Goal: Information Seeking & Learning: Learn about a topic

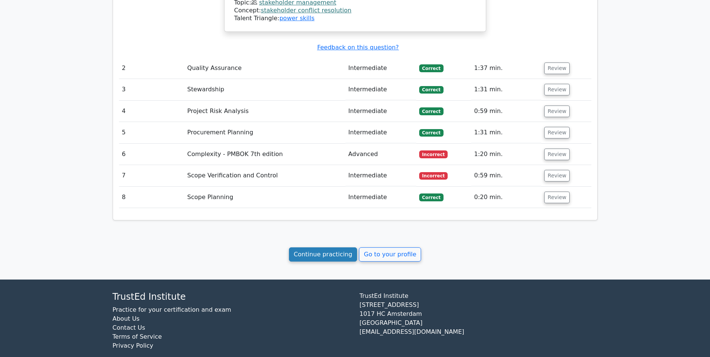
click at [320, 247] on link "Continue practicing" at bounding box center [323, 254] width 68 height 14
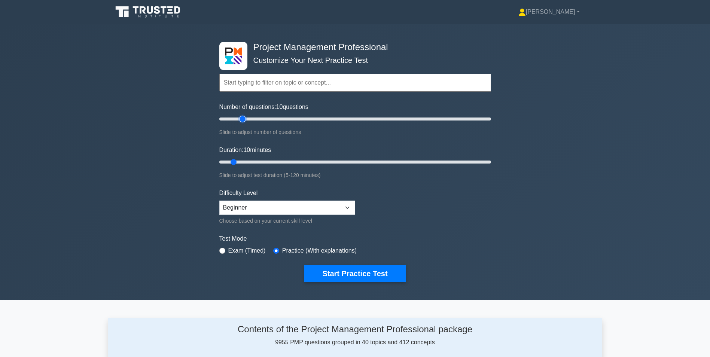
click at [243, 117] on input "Number of questions: 10 questions" at bounding box center [355, 118] width 272 height 9
click at [269, 118] on input "Number of questions: 20 questions" at bounding box center [355, 118] width 272 height 9
type input "50"
click at [282, 117] on input "Number of questions: 40 questions" at bounding box center [355, 118] width 272 height 9
click at [254, 163] on input "Duration: 10 minutes" at bounding box center [355, 161] width 272 height 9
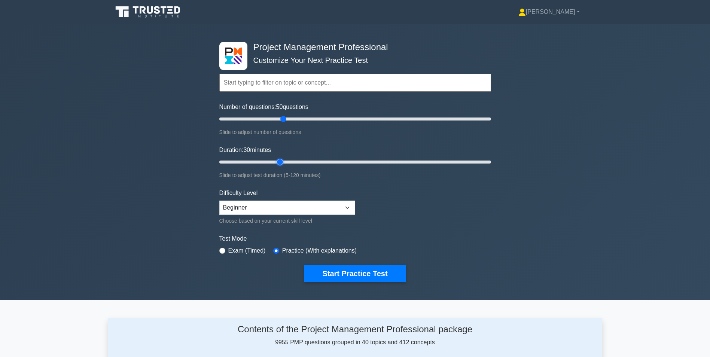
click at [278, 161] on input "Duration: 30 minutes" at bounding box center [355, 161] width 272 height 9
click at [294, 162] on input "Duration: 35 minutes" at bounding box center [355, 161] width 272 height 9
click at [305, 162] on input "Duration: 35 minutes" at bounding box center [355, 161] width 272 height 9
click at [319, 162] on input "Duration: 40 minutes" at bounding box center [355, 161] width 272 height 9
type input "50"
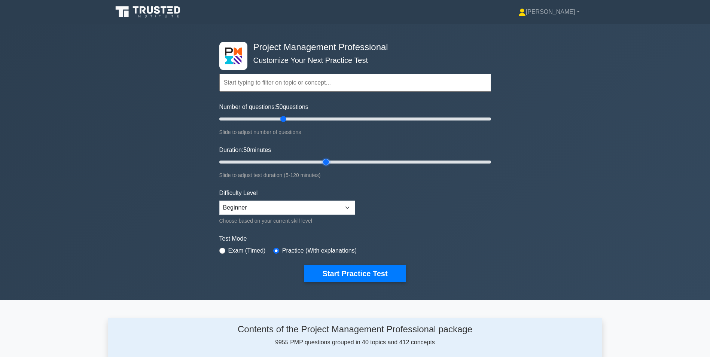
click at [325, 162] on input "Duration: 50 minutes" at bounding box center [355, 161] width 272 height 9
click at [346, 275] on button "Start Practice Test" at bounding box center [354, 273] width 101 height 17
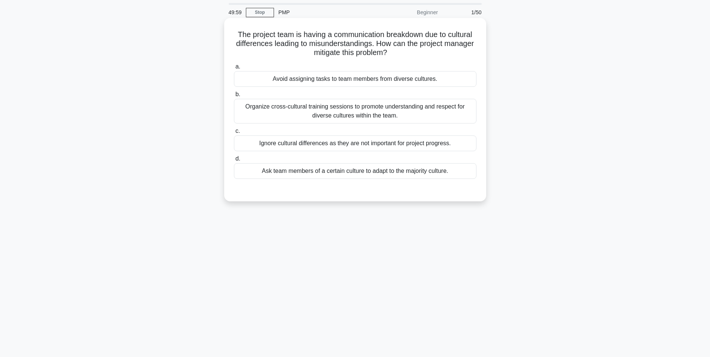
scroll to position [37, 0]
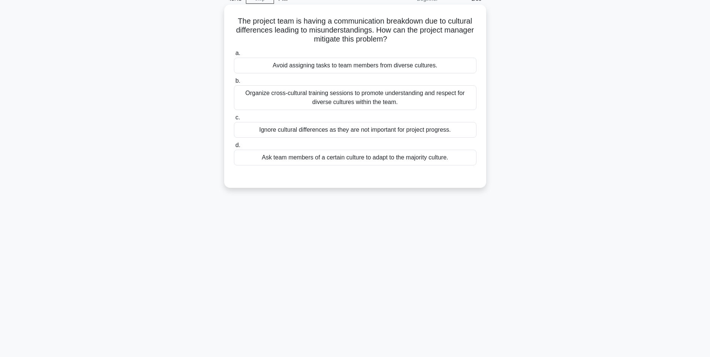
click at [355, 99] on div "Organize cross-cultural training sessions to promote understanding and respect …" at bounding box center [355, 97] width 242 height 25
click at [234, 83] on input "b. Organize cross-cultural training sessions to promote understanding and respe…" at bounding box center [234, 81] width 0 height 5
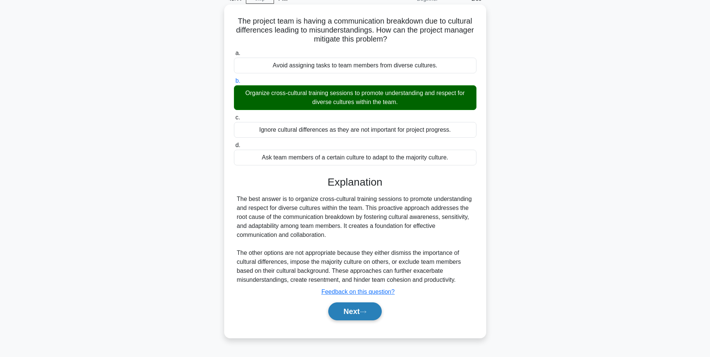
click at [354, 308] on button "Next" at bounding box center [354, 311] width 53 height 18
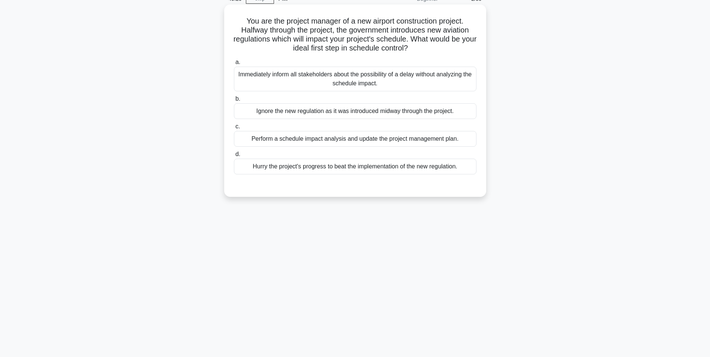
click at [373, 139] on div "Perform a schedule impact analysis and update the project management plan." at bounding box center [355, 139] width 242 height 16
click at [234, 129] on input "c. Perform a schedule impact analysis and update the project management plan." at bounding box center [234, 126] width 0 height 5
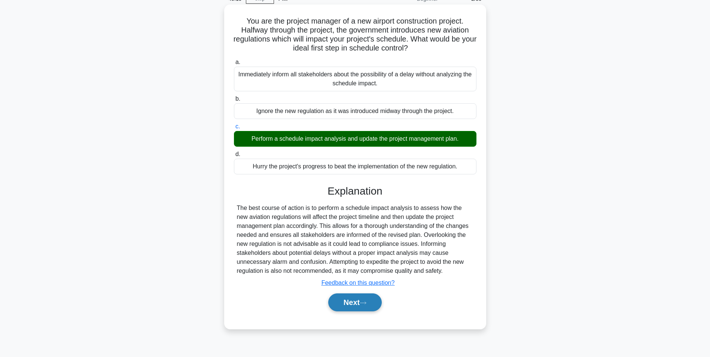
click at [339, 301] on button "Next" at bounding box center [354, 302] width 53 height 18
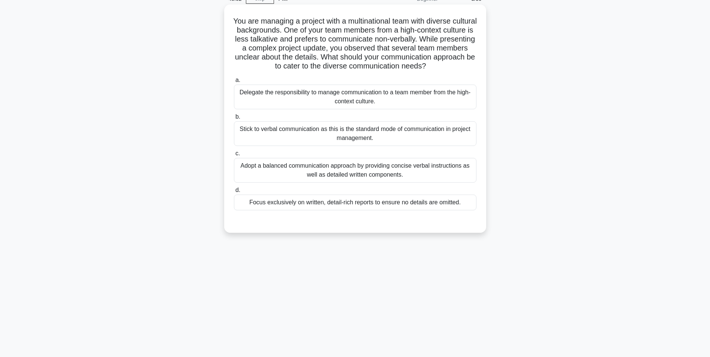
click at [362, 172] on div "Adopt a balanced communication approach by providing concise verbal instruction…" at bounding box center [355, 170] width 242 height 25
click at [234, 156] on input "c. Adopt a balanced communication approach by providing concise verbal instruct…" at bounding box center [234, 153] width 0 height 5
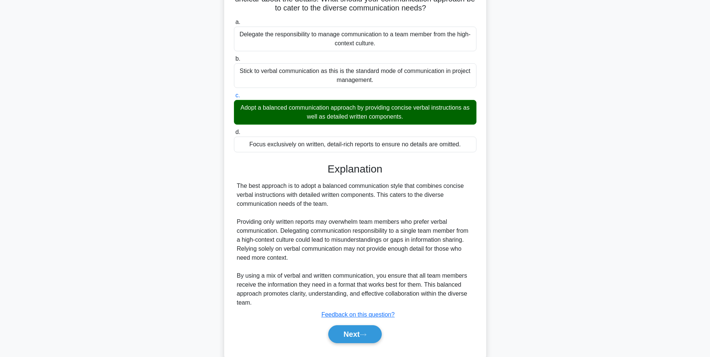
scroll to position [114, 0]
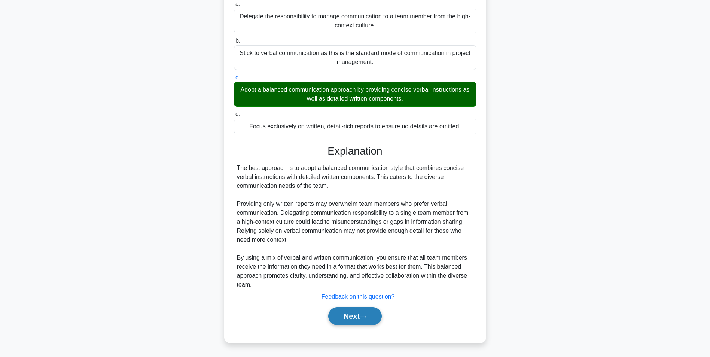
click at [362, 318] on button "Next" at bounding box center [354, 316] width 53 height 18
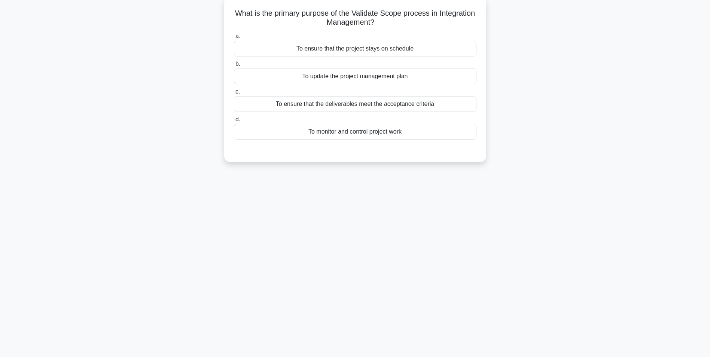
scroll to position [47, 0]
click at [389, 102] on div "To ensure that the deliverables meet the acceptance criteria" at bounding box center [355, 102] width 242 height 16
click at [234, 92] on input "c. To ensure that the deliverables meet the acceptance criteria" at bounding box center [234, 90] width 0 height 5
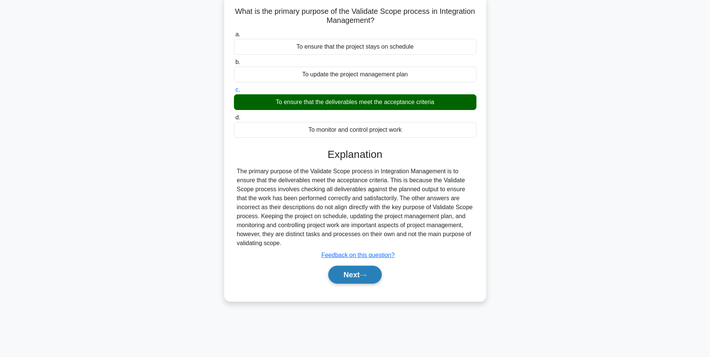
click at [343, 272] on button "Next" at bounding box center [354, 275] width 53 height 18
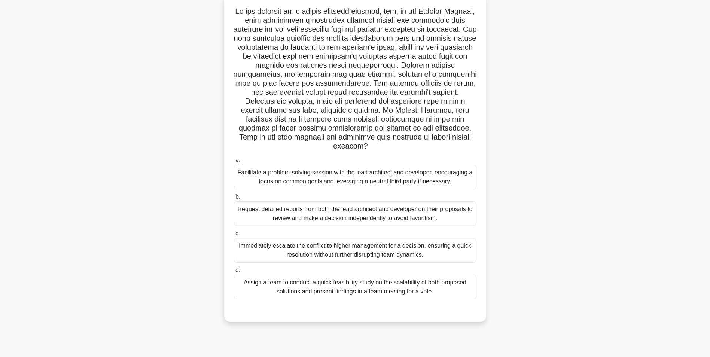
click at [391, 183] on div "Facilitate a problem-solving session with the lead architect and developer, enc…" at bounding box center [355, 177] width 242 height 25
click at [234, 163] on input "a. Facilitate a problem-solving session with the lead architect and developer, …" at bounding box center [234, 160] width 0 height 5
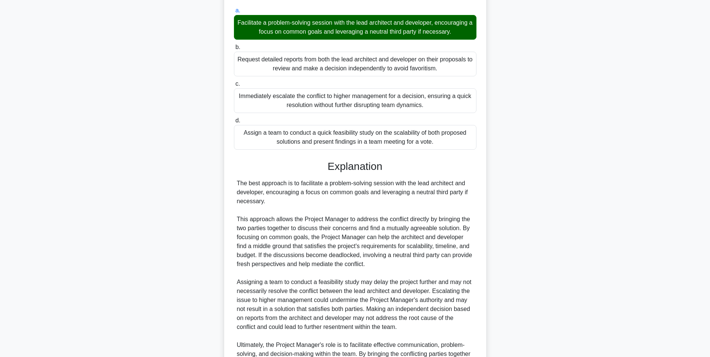
scroll to position [293, 0]
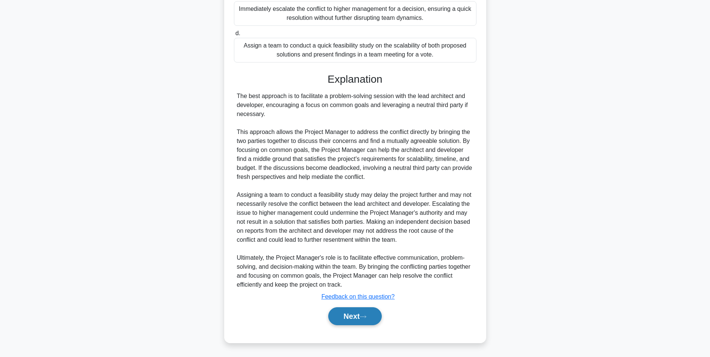
click at [352, 318] on button "Next" at bounding box center [354, 316] width 53 height 18
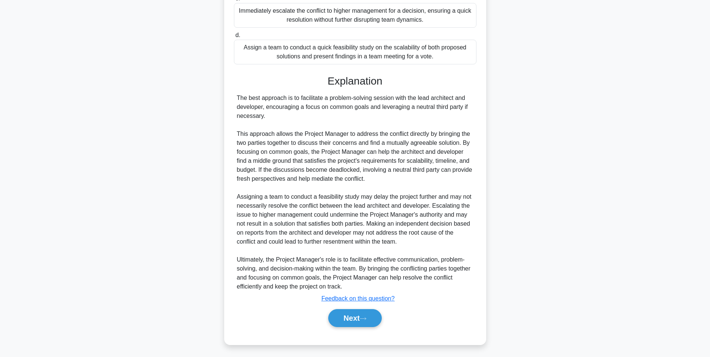
scroll to position [47, 0]
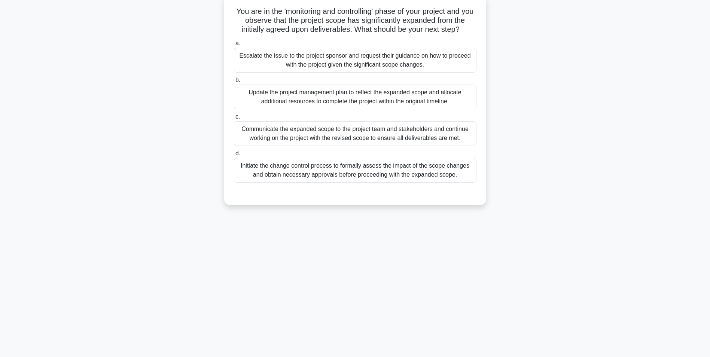
click at [400, 173] on div "Initiate the change control process to formally assess the impact of the scope …" at bounding box center [355, 170] width 242 height 25
click at [234, 156] on input "d. Initiate the change control process to formally assess the impact of the sco…" at bounding box center [234, 153] width 0 height 5
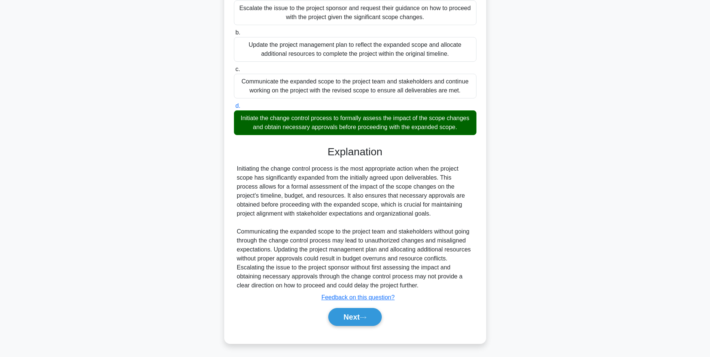
scroll to position [96, 0]
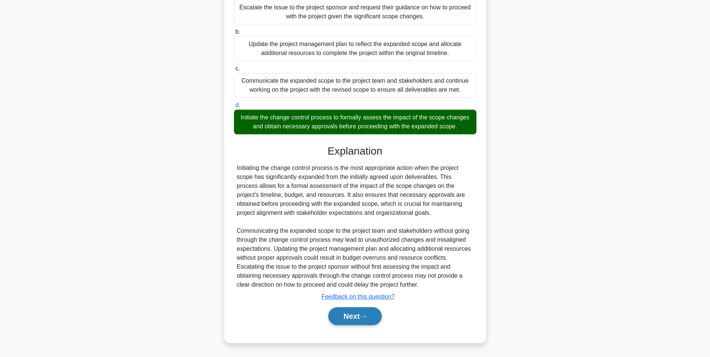
click at [353, 315] on button "Next" at bounding box center [354, 316] width 53 height 18
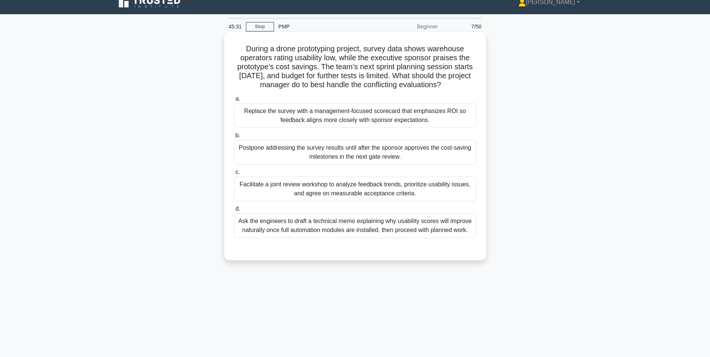
scroll to position [47, 0]
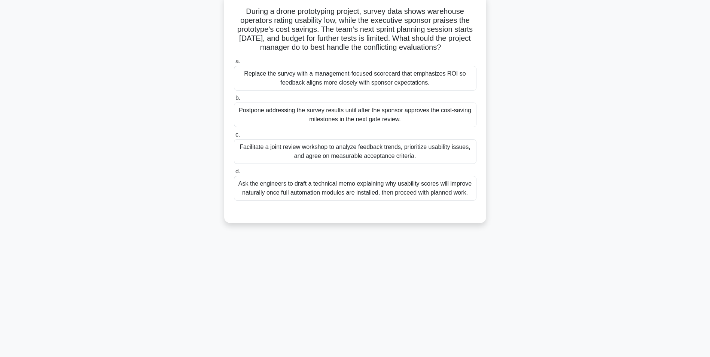
click at [373, 155] on div "Facilitate a joint review workshop to analyze feedback trends, prioritize usabi…" at bounding box center [355, 151] width 242 height 25
click at [234, 137] on input "c. Facilitate a joint review workshop to analyze feedback trends, prioritize us…" at bounding box center [234, 134] width 0 height 5
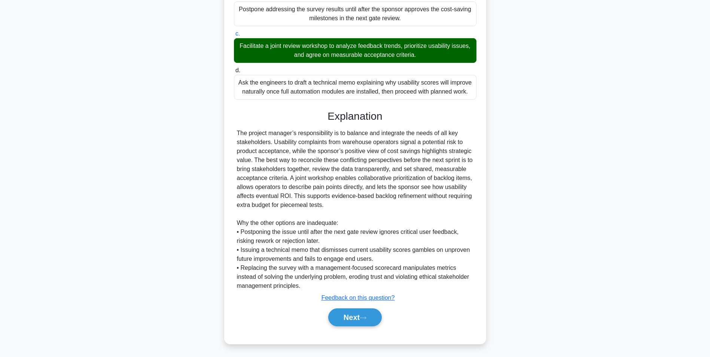
scroll to position [150, 0]
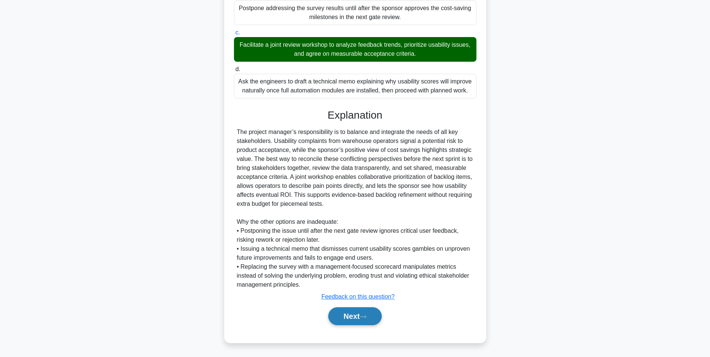
click at [342, 314] on button "Next" at bounding box center [354, 316] width 53 height 18
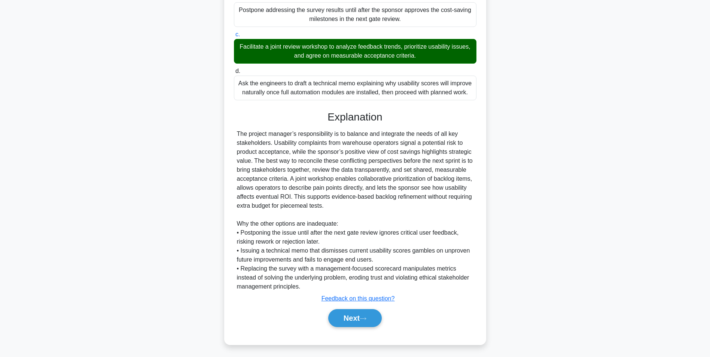
scroll to position [47, 0]
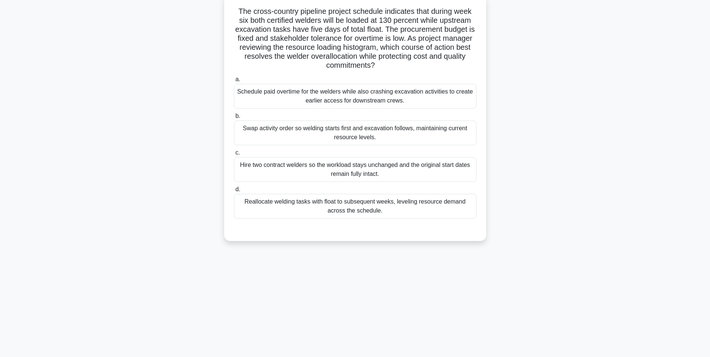
click at [365, 213] on div "Reallocate welding tasks with float to subsequent weeks, leveling resource dema…" at bounding box center [355, 206] width 242 height 25
click at [234, 192] on input "d. Reallocate welding tasks with float to subsequent weeks, leveling resource d…" at bounding box center [234, 189] width 0 height 5
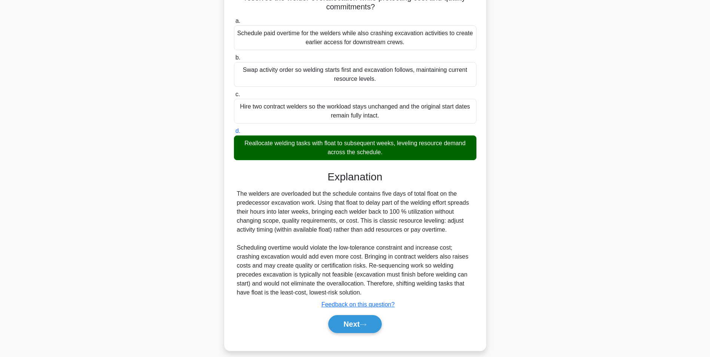
scroll to position [114, 0]
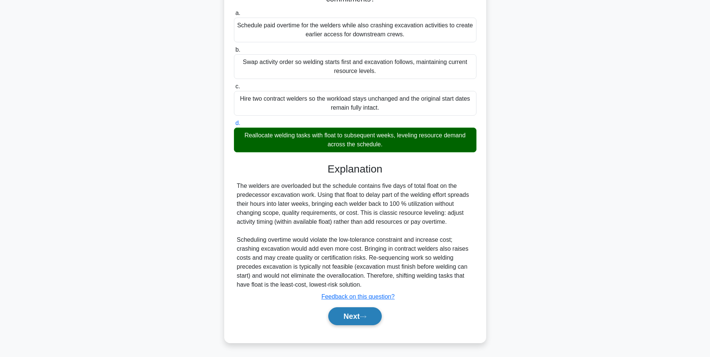
click at [354, 322] on button "Next" at bounding box center [354, 316] width 53 height 18
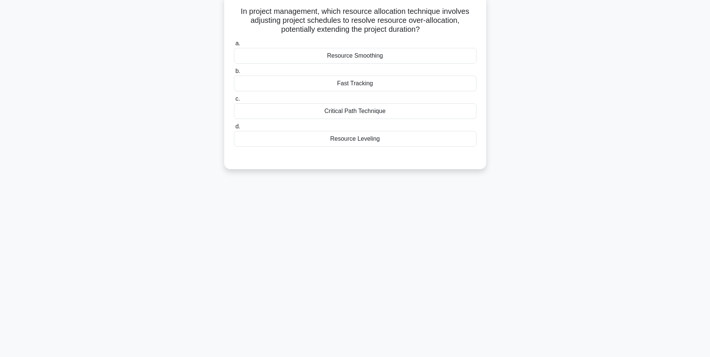
click at [364, 57] on div "Resource Smoothing" at bounding box center [355, 56] width 242 height 16
click at [234, 46] on input "a. Resource Smoothing" at bounding box center [234, 43] width 0 height 5
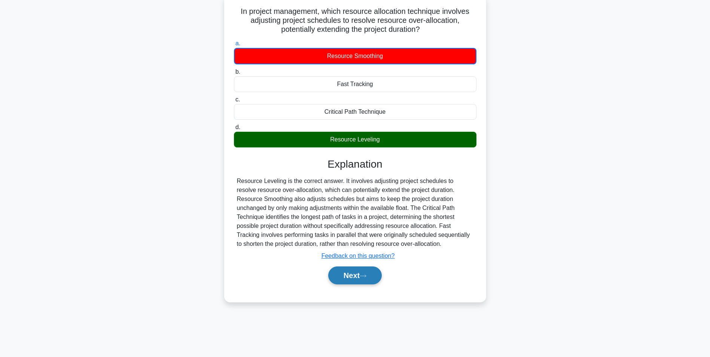
click at [355, 280] on button "Next" at bounding box center [354, 275] width 53 height 18
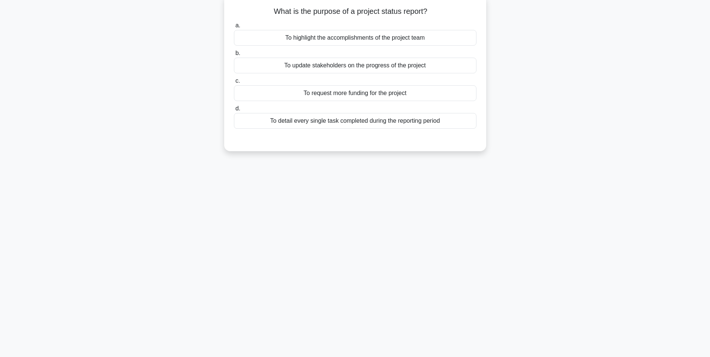
click at [350, 68] on div "To update stakeholders on the progress of the project" at bounding box center [355, 66] width 242 height 16
click at [234, 56] on input "b. To update stakeholders on the progress of the project" at bounding box center [234, 53] width 0 height 5
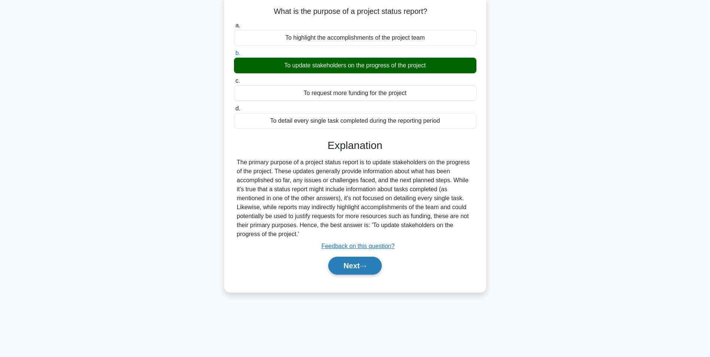
click at [350, 267] on button "Next" at bounding box center [354, 266] width 53 height 18
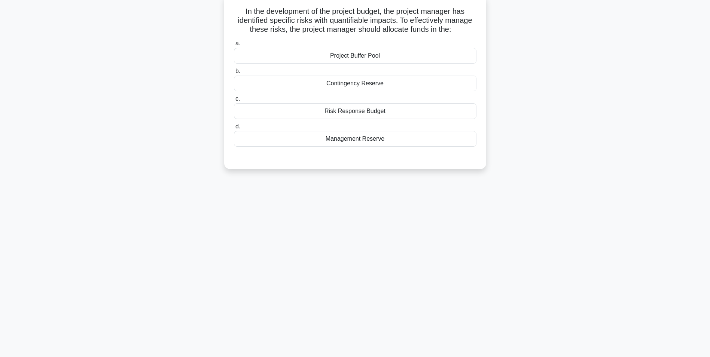
click at [371, 115] on div "Risk Response Budget" at bounding box center [355, 111] width 242 height 16
click at [234, 101] on input "c. Risk Response Budget" at bounding box center [234, 98] width 0 height 5
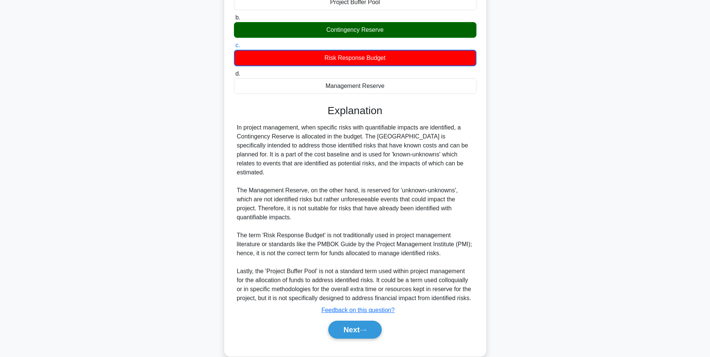
scroll to position [105, 0]
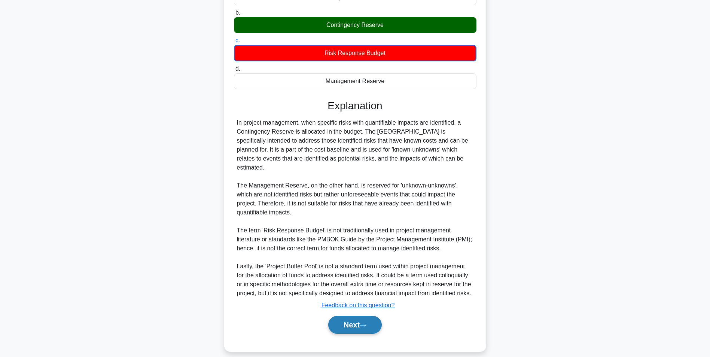
click at [353, 316] on button "Next" at bounding box center [354, 325] width 53 height 18
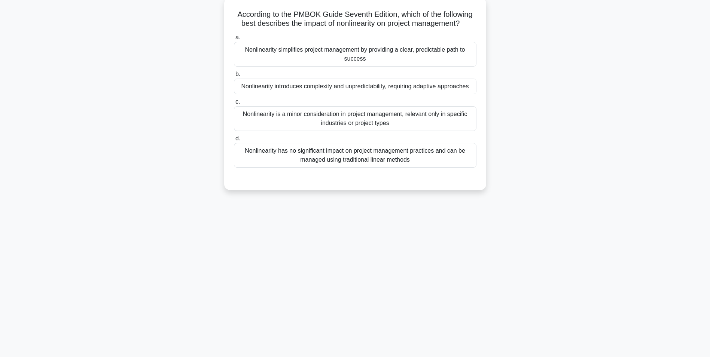
scroll to position [47, 0]
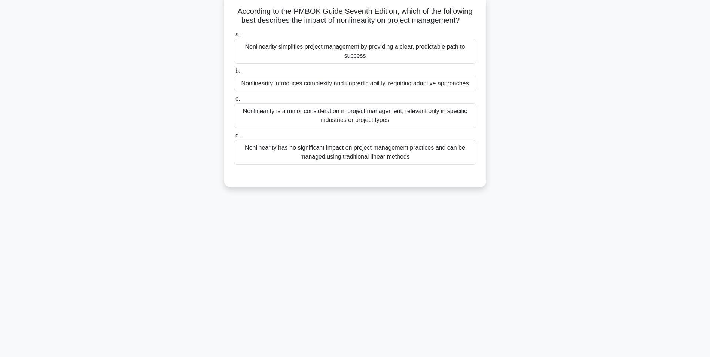
click at [362, 85] on div "Nonlinearity introduces complexity and unpredictability, requiring adaptive app…" at bounding box center [355, 84] width 242 height 16
click at [234, 74] on input "b. Nonlinearity introduces complexity and unpredictability, requiring adaptive …" at bounding box center [234, 71] width 0 height 5
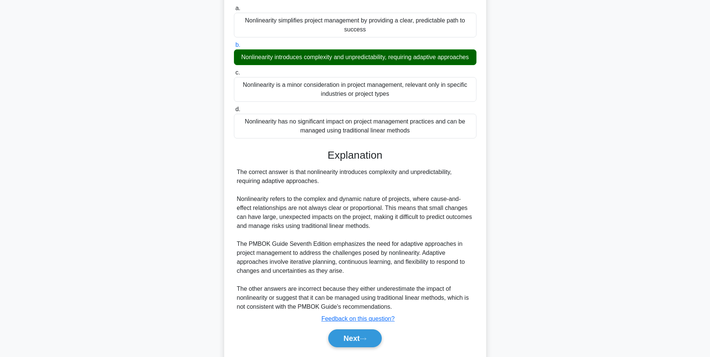
scroll to position [105, 0]
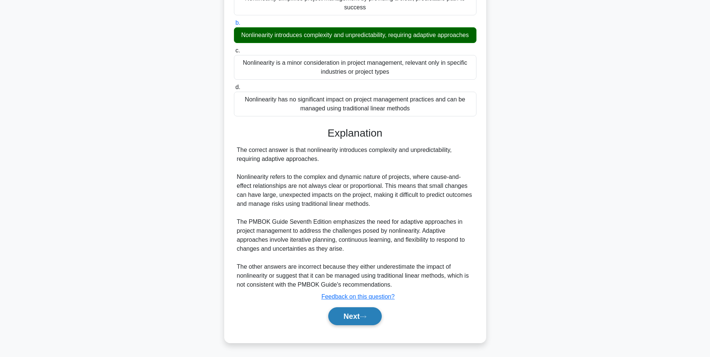
click at [344, 315] on button "Next" at bounding box center [354, 316] width 53 height 18
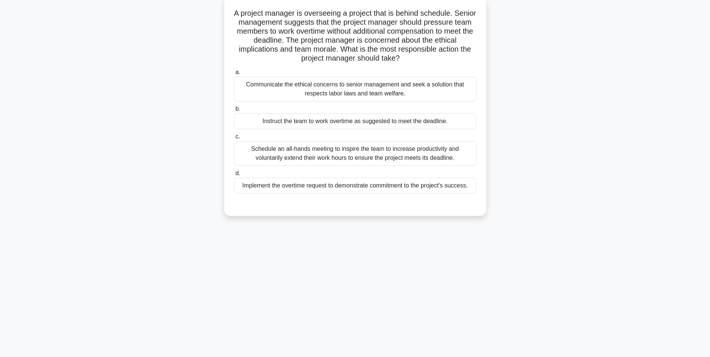
scroll to position [47, 0]
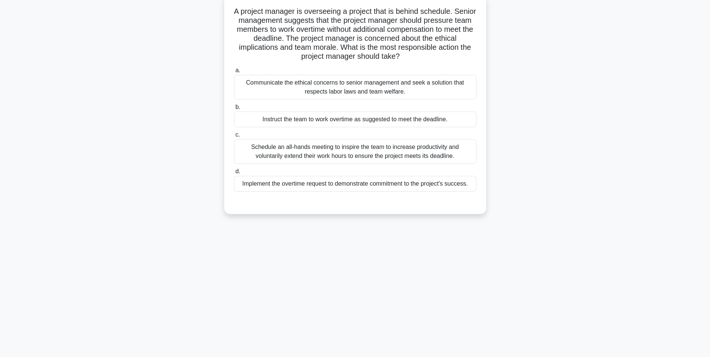
click at [399, 91] on div "Communicate the ethical concerns to senior management and seek a solution that …" at bounding box center [355, 87] width 242 height 25
click at [234, 73] on input "a. Communicate the ethical concerns to senior management and seek a solution th…" at bounding box center [234, 70] width 0 height 5
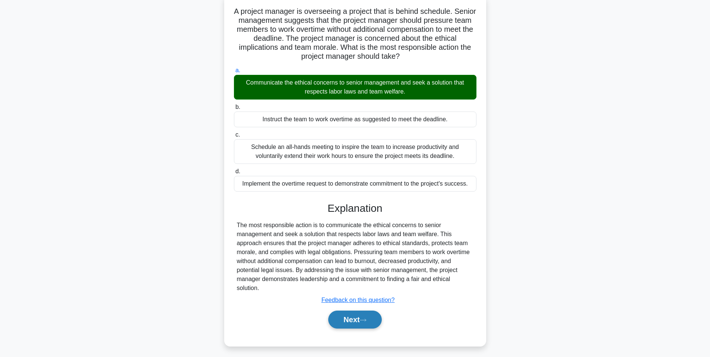
click at [342, 322] on button "Next" at bounding box center [354, 319] width 53 height 18
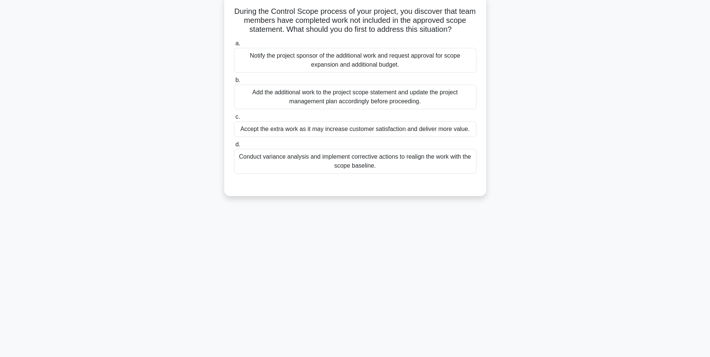
click at [384, 163] on div "Conduct variance analysis and implement corrective actions to realign the work …" at bounding box center [355, 161] width 242 height 25
click at [234, 147] on input "d. Conduct variance analysis and implement corrective actions to realign the wo…" at bounding box center [234, 144] width 0 height 5
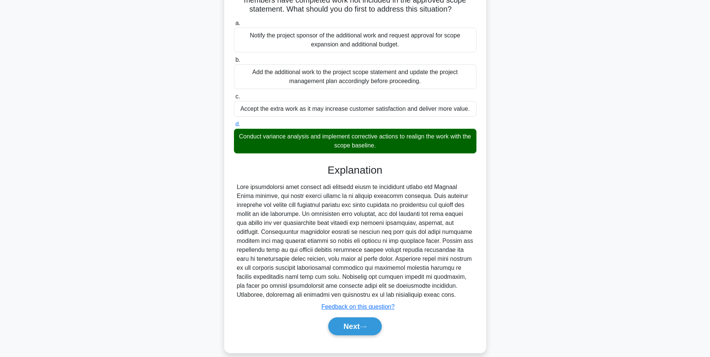
scroll to position [87, 0]
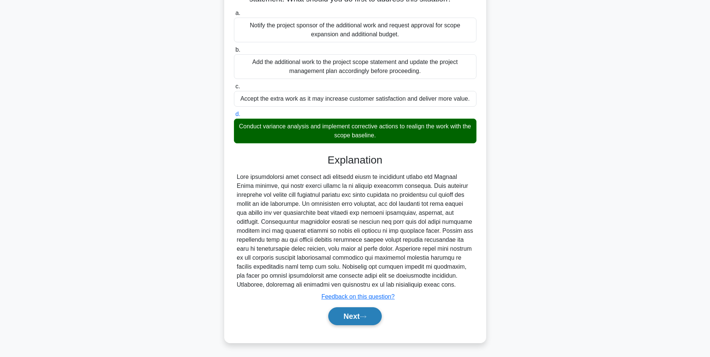
click at [355, 319] on button "Next" at bounding box center [354, 316] width 53 height 18
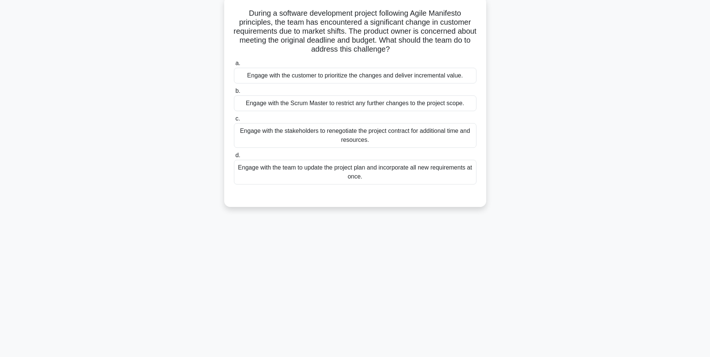
scroll to position [47, 0]
click at [387, 77] on div "Engage with the customer to prioritize the changes and deliver incremental valu…" at bounding box center [355, 74] width 242 height 16
click at [234, 64] on input "a. Engage with the customer to prioritize the changes and deliver incremental v…" at bounding box center [234, 61] width 0 height 5
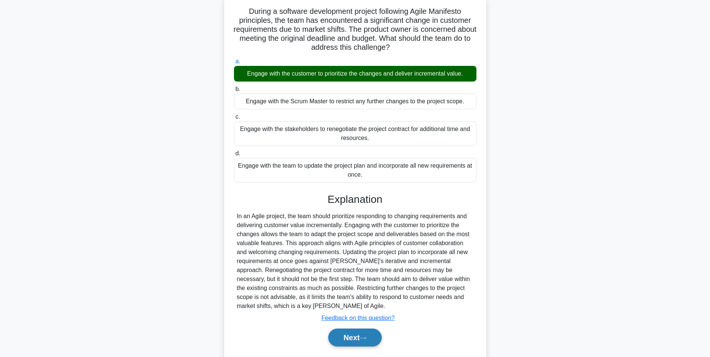
click at [347, 335] on button "Next" at bounding box center [354, 337] width 53 height 18
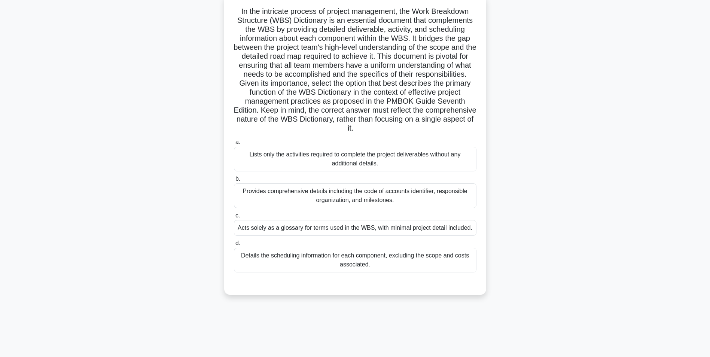
click at [360, 264] on div "Details the scheduling information for each component, excluding the scope and …" at bounding box center [355, 260] width 242 height 25
click at [234, 246] on input "d. Details the scheduling information for each component, excluding the scope a…" at bounding box center [234, 243] width 0 height 5
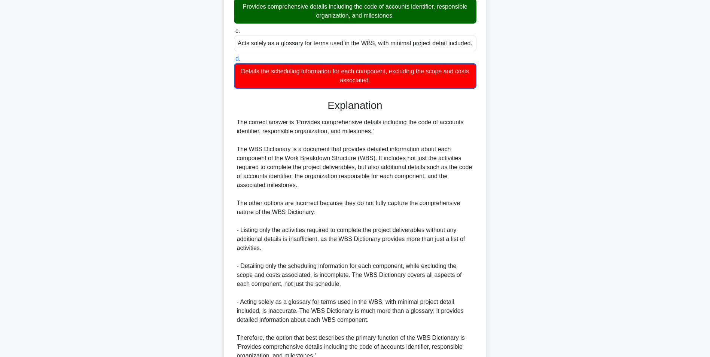
scroll to position [303, 0]
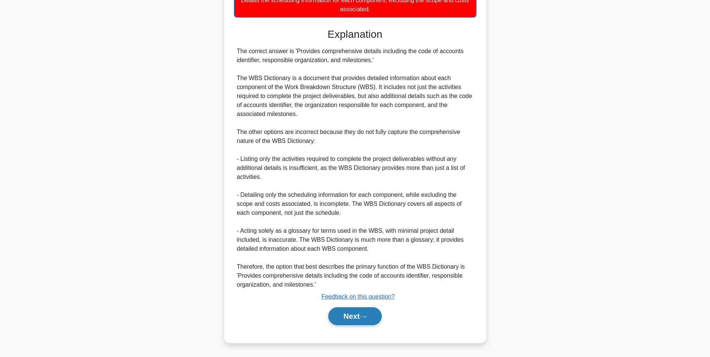
click at [348, 321] on button "Next" at bounding box center [354, 316] width 53 height 18
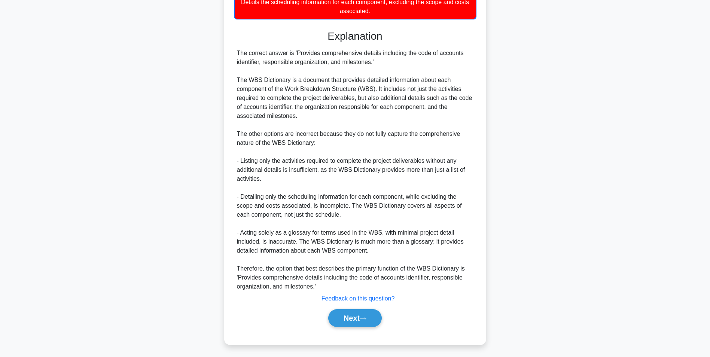
scroll to position [47, 0]
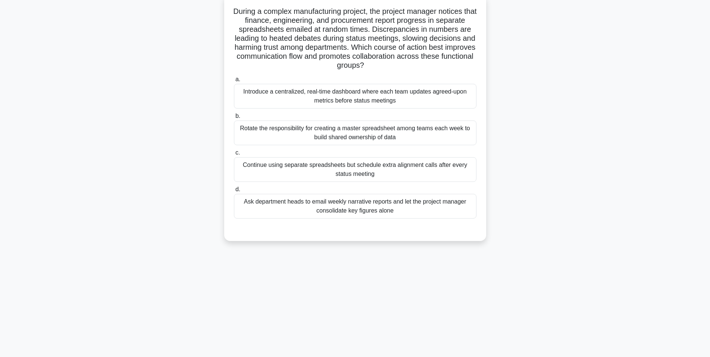
click at [370, 101] on div "Introduce a centralized, real-time dashboard where each team updates agreed-upo…" at bounding box center [355, 96] width 242 height 25
click at [234, 82] on input "a. Introduce a centralized, real-time dashboard where each team updates agreed-…" at bounding box center [234, 79] width 0 height 5
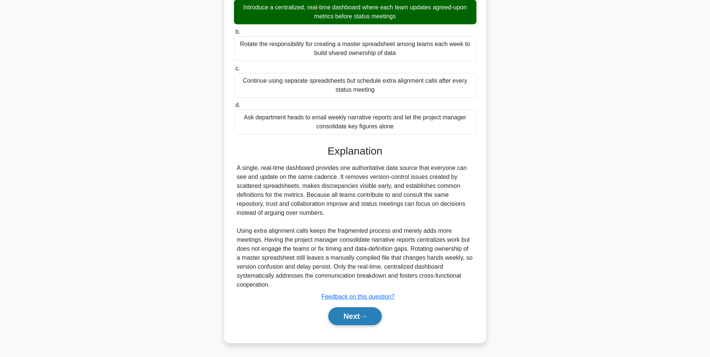
click at [347, 314] on button "Next" at bounding box center [354, 316] width 53 height 18
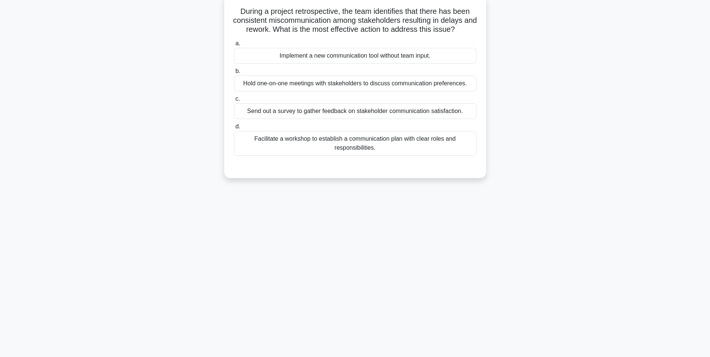
click at [405, 142] on div "Facilitate a workshop to establish a communication plan with clear roles and re…" at bounding box center [355, 143] width 242 height 25
click at [234, 129] on input "d. Facilitate a workshop to establish a communication plan with clear roles and…" at bounding box center [234, 126] width 0 height 5
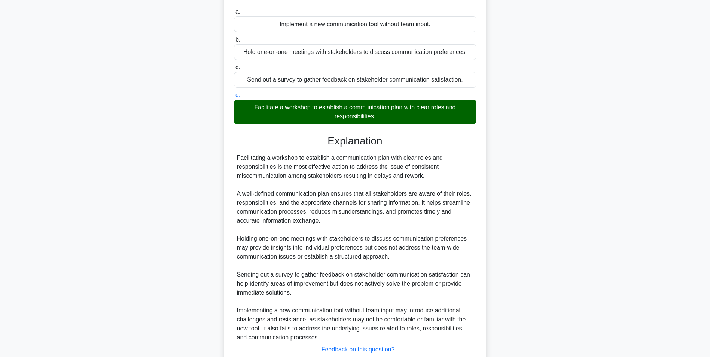
scroll to position [132, 0]
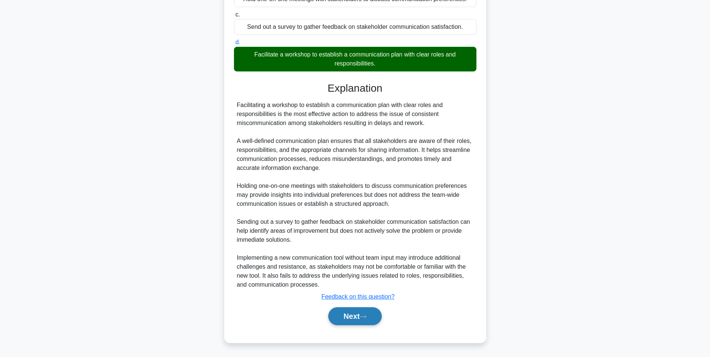
click at [349, 313] on button "Next" at bounding box center [354, 316] width 53 height 18
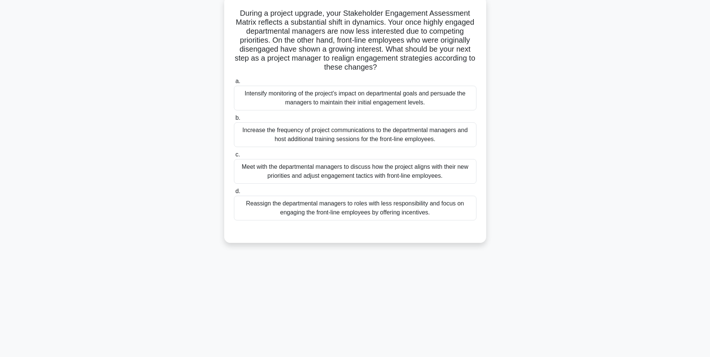
scroll to position [47, 0]
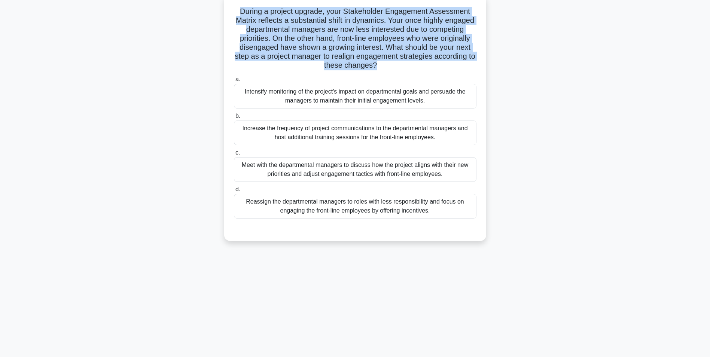
drag, startPoint x: 239, startPoint y: 11, endPoint x: 415, endPoint y: 70, distance: 186.1
click at [415, 70] on h5 "During a project upgrade, your Stakeholder Engagement Assessment Matrix reflect…" at bounding box center [355, 39] width 244 height 64
drag, startPoint x: 415, startPoint y: 70, endPoint x: 336, endPoint y: 48, distance: 81.9
copy h5 "During a project upgrade, your Stakeholder Engagement Assessment Matrix reflect…"
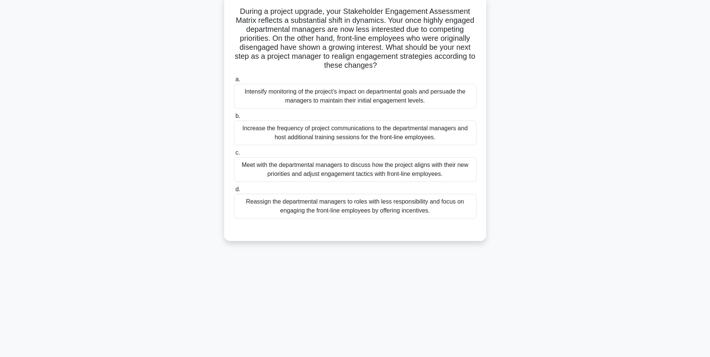
click at [398, 173] on div "Meet with the departmental managers to discuss how the project aligns with thei…" at bounding box center [355, 169] width 242 height 25
click at [234, 155] on input "c. Meet with the departmental managers to discuss how the project aligns with t…" at bounding box center [234, 152] width 0 height 5
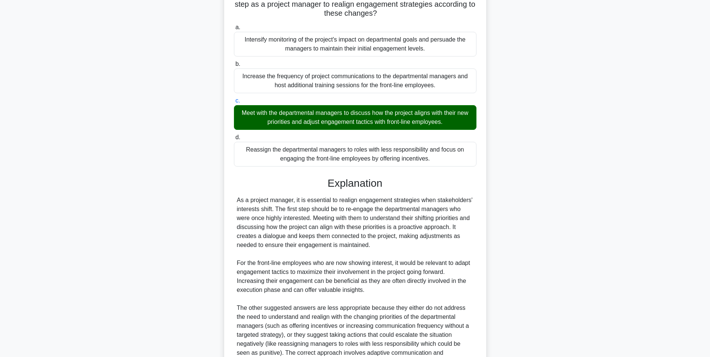
scroll to position [177, 0]
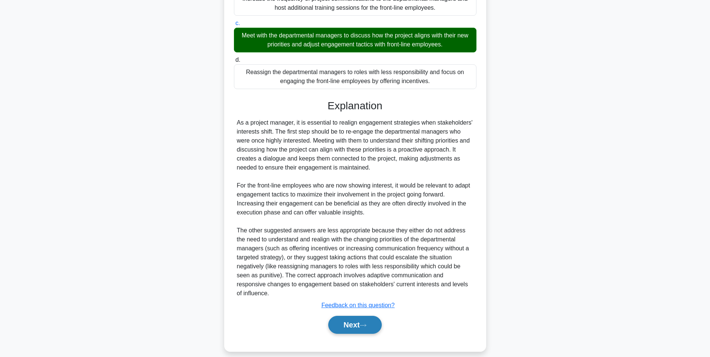
click at [350, 319] on button "Next" at bounding box center [354, 325] width 53 height 18
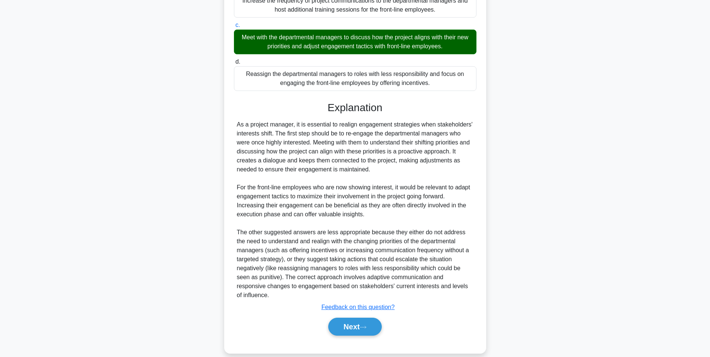
scroll to position [47, 0]
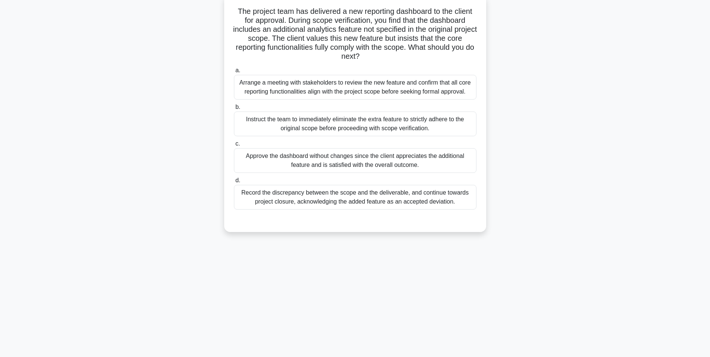
click at [437, 93] on div "Arrange a meeting with stakeholders to review the new feature and confirm that …" at bounding box center [355, 87] width 242 height 25
click at [234, 73] on input "a. Arrange a meeting with stakeholders to review the new feature and confirm th…" at bounding box center [234, 70] width 0 height 5
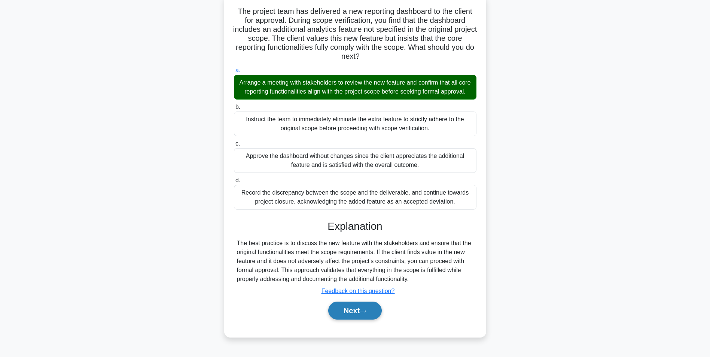
click at [359, 315] on button "Next" at bounding box center [354, 310] width 53 height 18
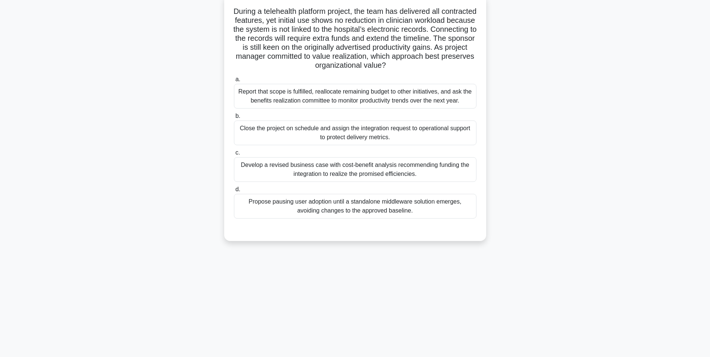
drag, startPoint x: 249, startPoint y: 10, endPoint x: 449, endPoint y: 68, distance: 208.7
click at [449, 68] on h5 "During a telehealth platform project, the team has delivered all contracted fea…" at bounding box center [355, 39] width 244 height 64
drag, startPoint x: 449, startPoint y: 68, endPoint x: 333, endPoint y: 45, distance: 119.1
copy h5 "During a telehealth platform project, the team has delivered all contracted fea…"
click at [362, 174] on div "Develop a revised business case with cost-benefit analysis recommending funding…" at bounding box center [355, 169] width 242 height 25
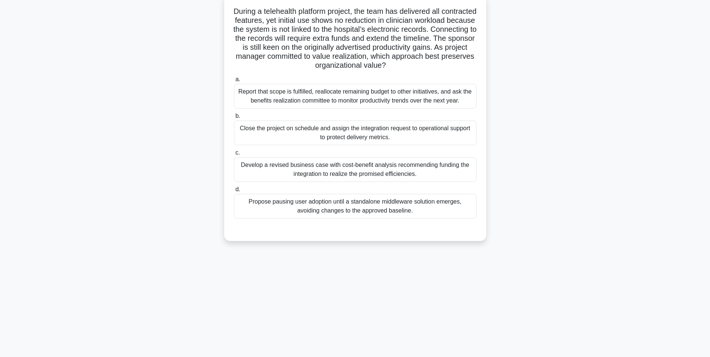
click at [234, 155] on input "c. Develop a revised business case with cost-benefit analysis recommending fund…" at bounding box center [234, 152] width 0 height 5
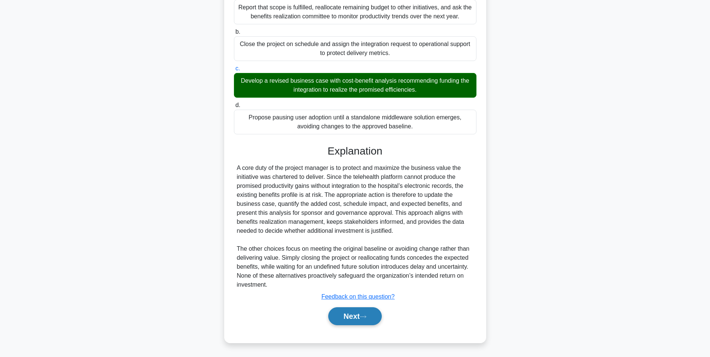
click at [366, 315] on icon at bounding box center [362, 317] width 7 height 4
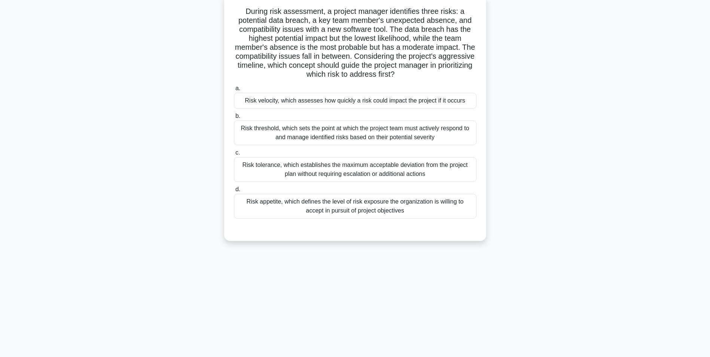
click at [391, 102] on div "Risk velocity, which assesses how quickly a risk could impact the project if it…" at bounding box center [355, 101] width 242 height 16
click at [234, 91] on input "a. Risk velocity, which assesses how quickly a risk could impact the project if…" at bounding box center [234, 88] width 0 height 5
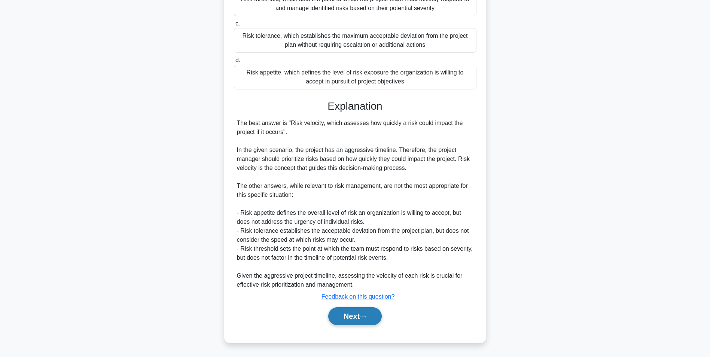
click at [359, 314] on button "Next" at bounding box center [354, 316] width 53 height 18
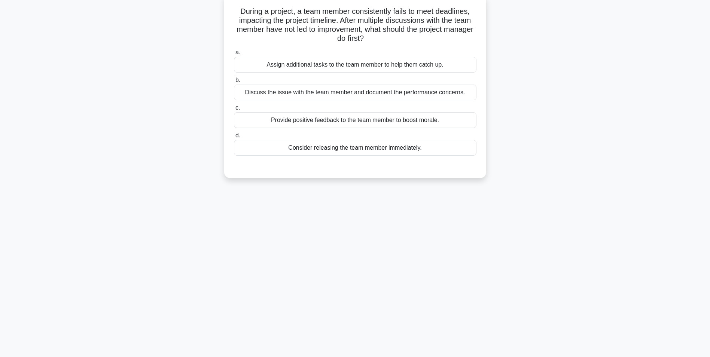
click at [354, 91] on div "Discuss the issue with the team member and document the performance concerns." at bounding box center [355, 93] width 242 height 16
click at [234, 83] on input "b. Discuss the issue with the team member and document the performance concerns." at bounding box center [234, 80] width 0 height 5
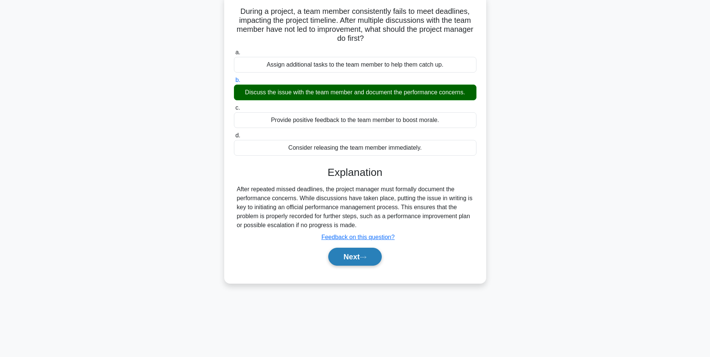
click at [347, 257] on button "Next" at bounding box center [354, 257] width 53 height 18
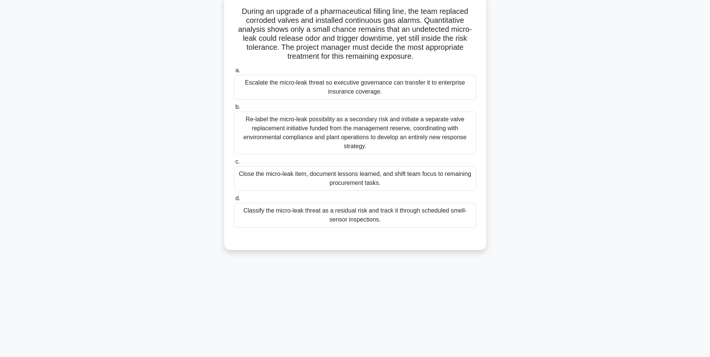
click at [353, 215] on div "Classify the micro-leak threat as a residual risk and track it through schedule…" at bounding box center [355, 215] width 242 height 25
click at [234, 201] on input "d. Classify the micro-leak threat as a residual risk and track it through sched…" at bounding box center [234, 198] width 0 height 5
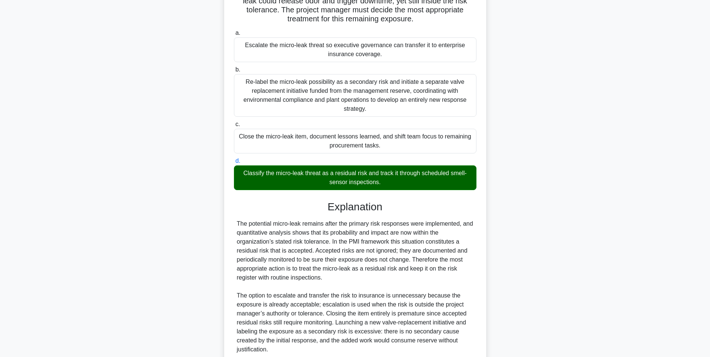
scroll to position [150, 0]
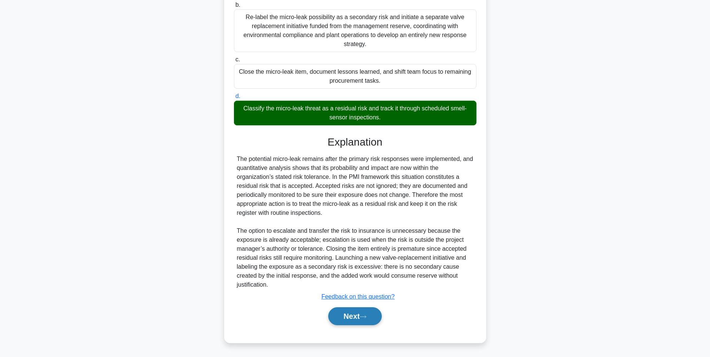
click at [353, 316] on button "Next" at bounding box center [354, 316] width 53 height 18
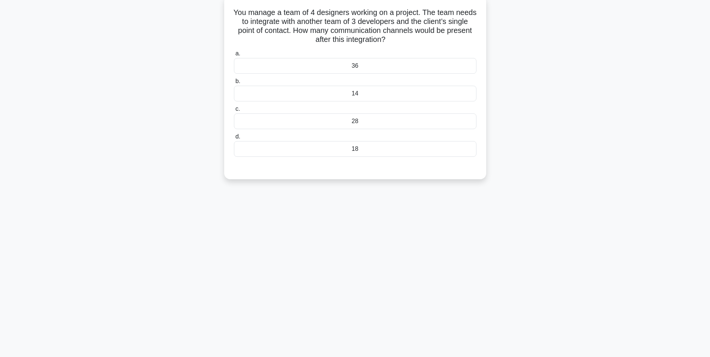
scroll to position [47, 0]
click at [379, 73] on div "36" at bounding box center [355, 65] width 242 height 16
click at [234, 55] on input "a. 36" at bounding box center [234, 52] width 0 height 5
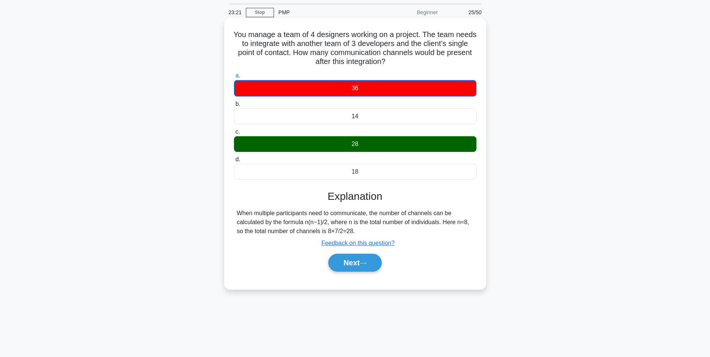
scroll to position [0, 0]
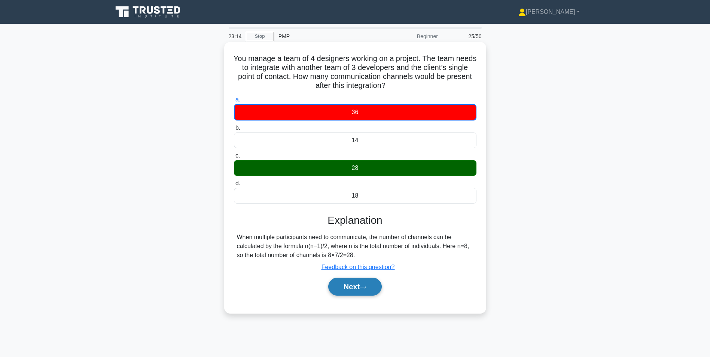
click at [360, 289] on button "Next" at bounding box center [354, 287] width 53 height 18
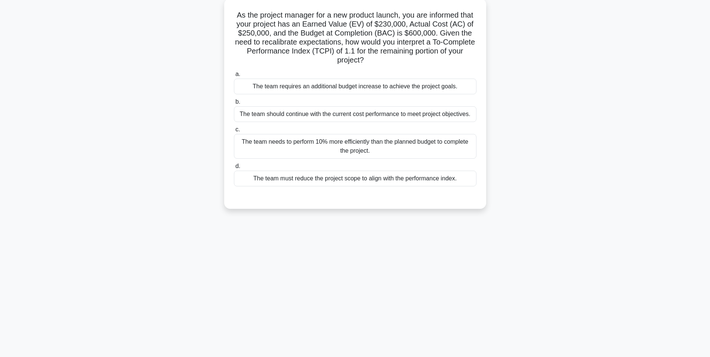
scroll to position [47, 0]
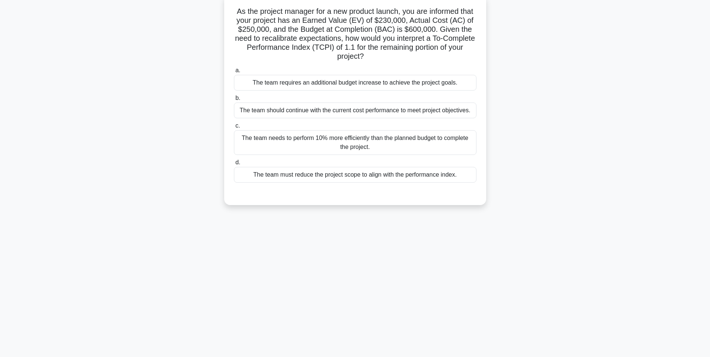
click at [365, 145] on div "The team needs to perform 10% more efficiently than the planned budget to compl…" at bounding box center [355, 142] width 242 height 25
click at [234, 128] on input "c. The team needs to perform 10% more efficiently than the planned budget to co…" at bounding box center [234, 125] width 0 height 5
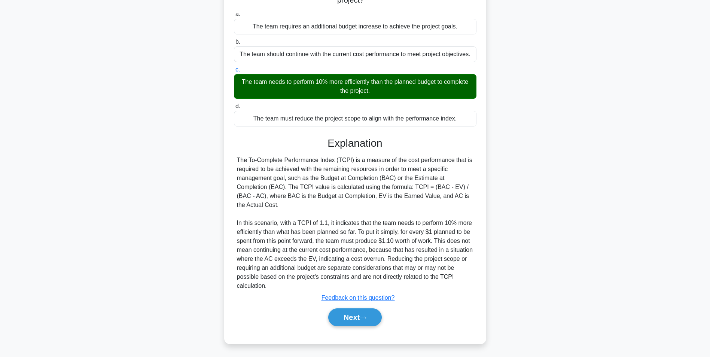
scroll to position [105, 0]
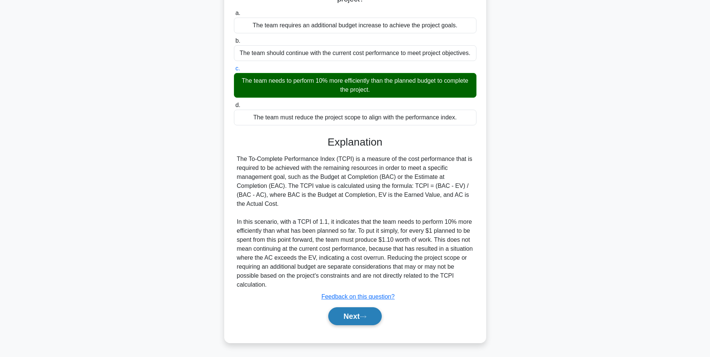
click at [354, 313] on button "Next" at bounding box center [354, 316] width 53 height 18
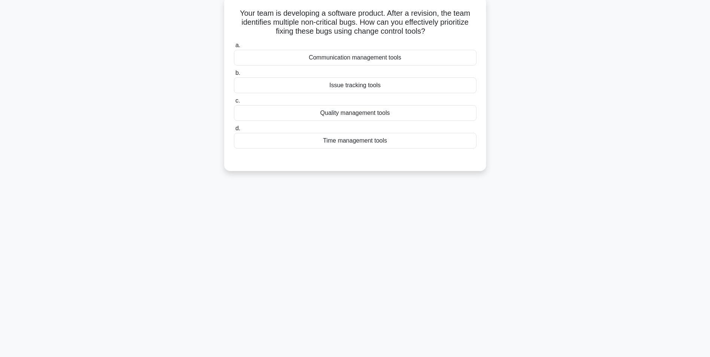
scroll to position [47, 0]
click at [391, 112] on div "Quality management tools" at bounding box center [355, 111] width 242 height 16
click at [234, 101] on input "c. Quality management tools" at bounding box center [234, 98] width 0 height 5
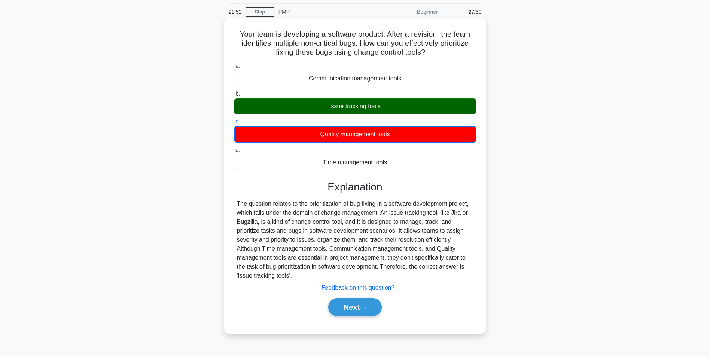
scroll to position [0, 0]
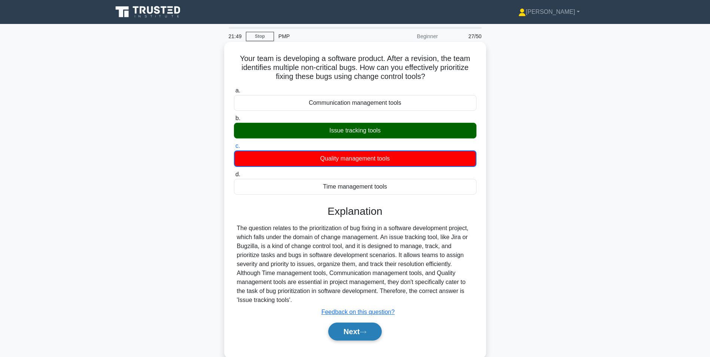
click at [360, 331] on button "Next" at bounding box center [354, 331] width 53 height 18
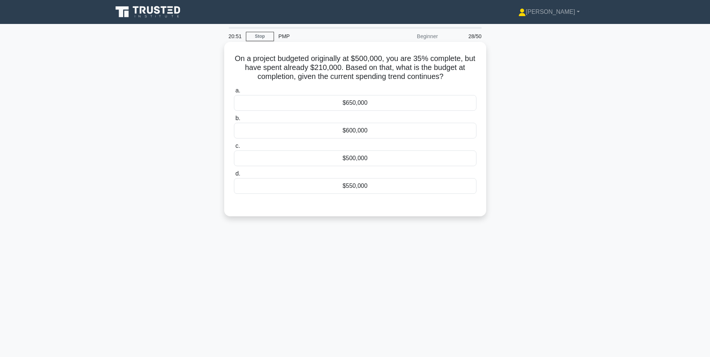
click at [358, 129] on div "$600,000" at bounding box center [355, 131] width 242 height 16
click at [234, 121] on input "b. $600,000" at bounding box center [234, 118] width 0 height 5
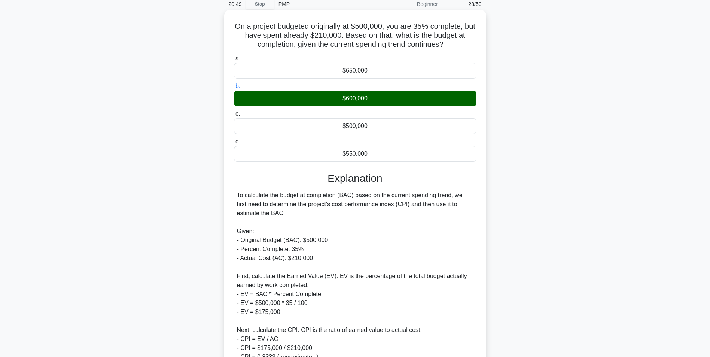
scroll to position [150, 0]
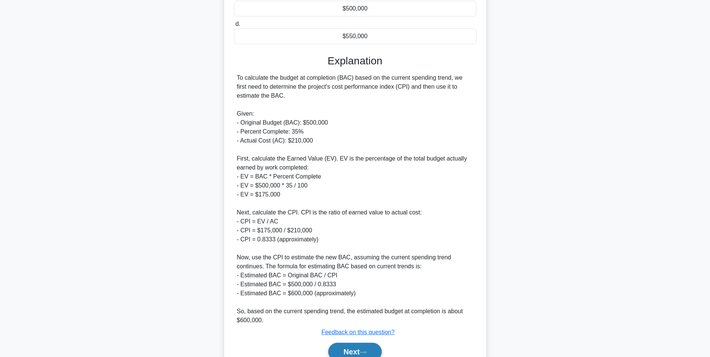
click at [365, 350] on icon at bounding box center [362, 352] width 7 height 4
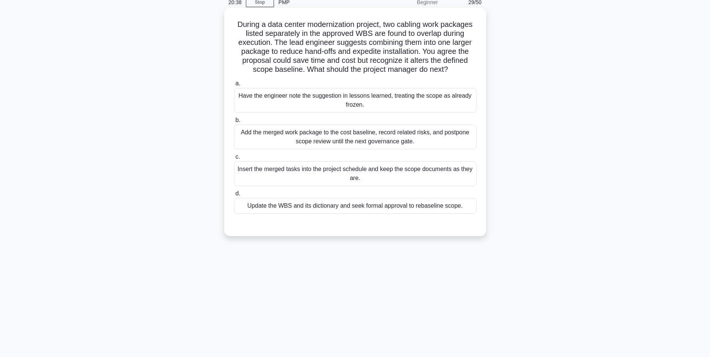
scroll to position [47, 0]
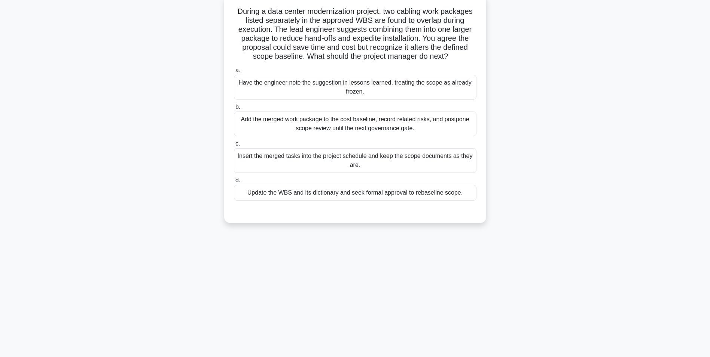
click at [340, 194] on div "Update the WBS and its dictionary and seek formal approval to rebaseline scope." at bounding box center [355, 193] width 242 height 16
click at [234, 183] on input "d. Update the WBS and its dictionary and seek formal approval to rebaseline sco…" at bounding box center [234, 180] width 0 height 5
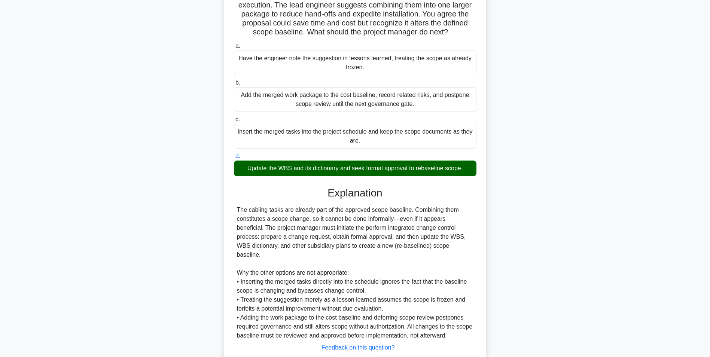
scroll to position [114, 0]
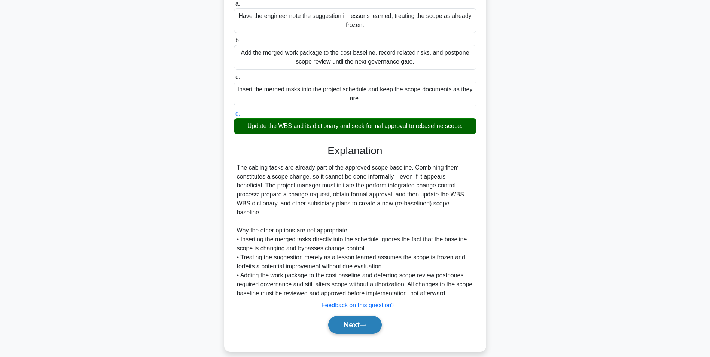
click at [346, 316] on button "Next" at bounding box center [354, 325] width 53 height 18
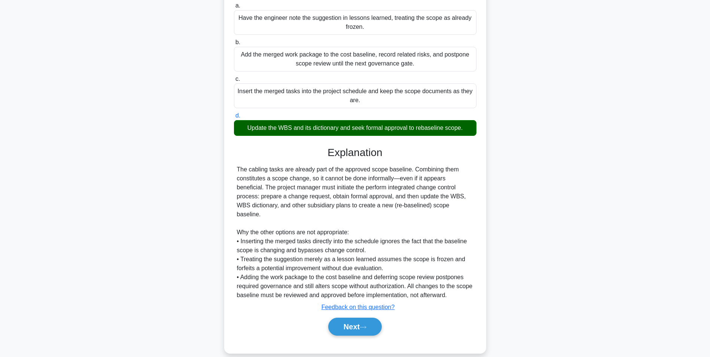
scroll to position [47, 0]
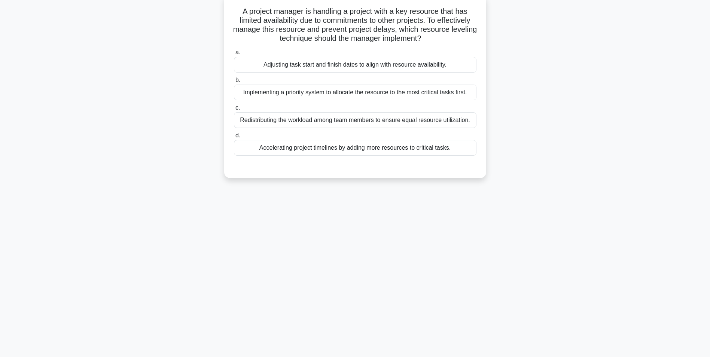
click at [410, 62] on div "Adjusting task start and finish dates to align with resource availability." at bounding box center [355, 65] width 242 height 16
click at [234, 55] on input "a. Adjusting task start and finish dates to align with resource availability." at bounding box center [234, 52] width 0 height 5
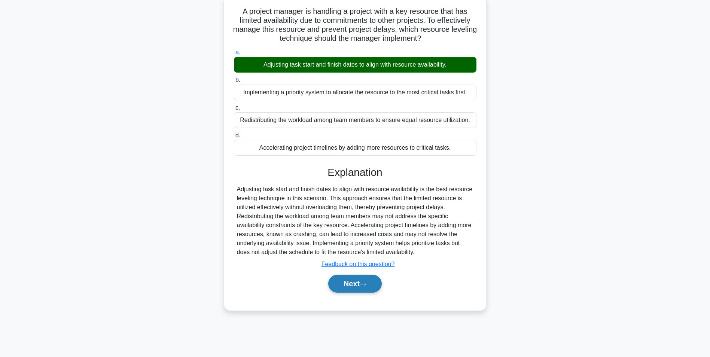
click at [358, 280] on button "Next" at bounding box center [354, 284] width 53 height 18
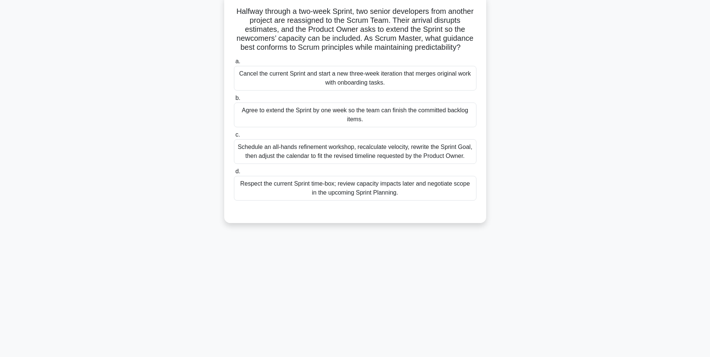
click at [413, 153] on div "Schedule an all-hands refinement workshop, recalculate velocity, rewrite the Sp…" at bounding box center [355, 151] width 242 height 25
click at [234, 137] on input "c. Schedule an all-hands refinement workshop, recalculate velocity, rewrite the…" at bounding box center [234, 134] width 0 height 5
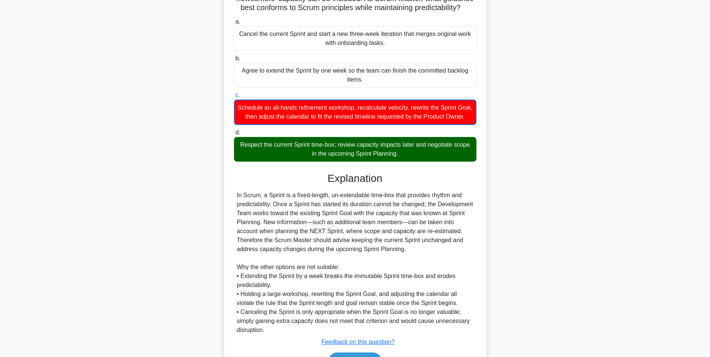
scroll to position [141, 0]
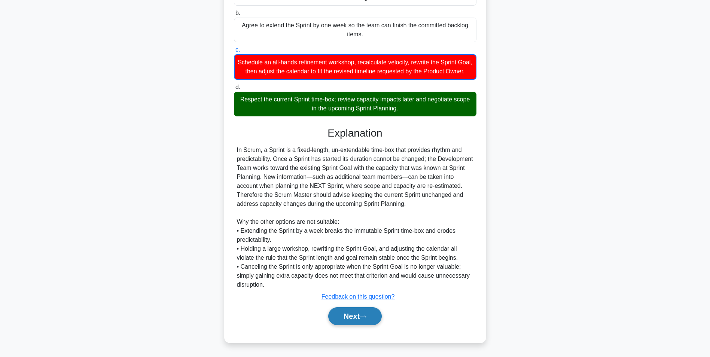
click at [349, 312] on button "Next" at bounding box center [354, 316] width 53 height 18
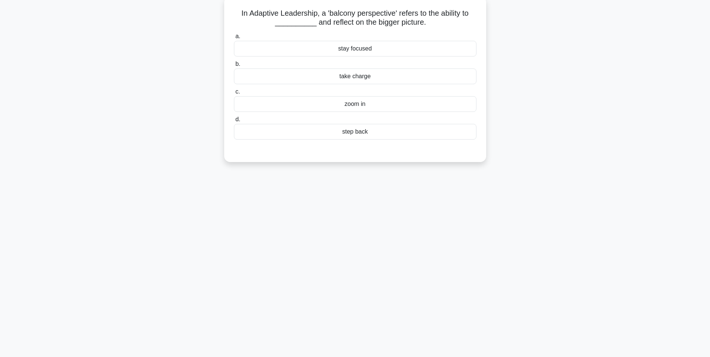
scroll to position [47, 0]
click at [353, 46] on div "stay focused" at bounding box center [355, 47] width 242 height 16
click at [234, 37] on input "a. stay focused" at bounding box center [234, 34] width 0 height 5
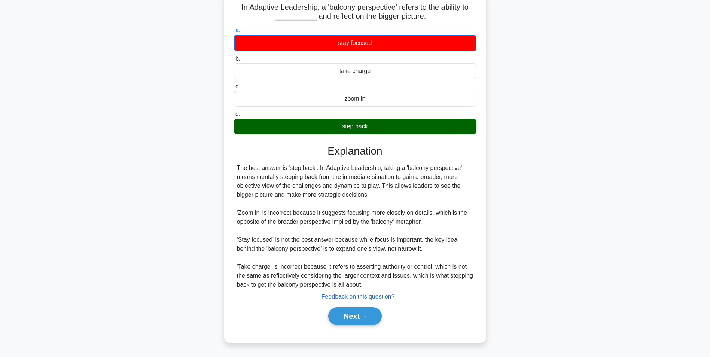
scroll to position [52, 0]
click at [362, 315] on button "Next" at bounding box center [354, 316] width 53 height 18
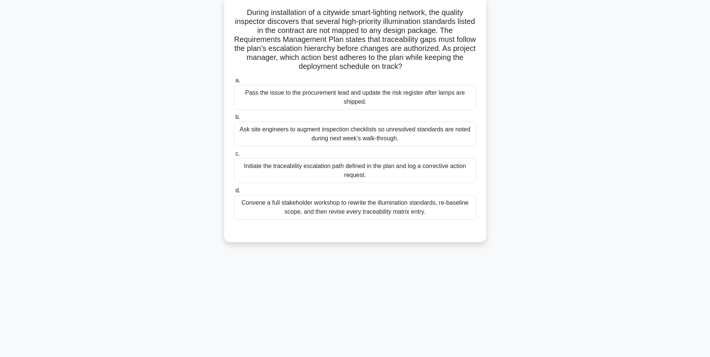
scroll to position [47, 0]
click at [402, 174] on div "Initiate the traceability escalation path defined in the plan and log a correct…" at bounding box center [355, 169] width 242 height 25
click at [234, 155] on input "c. Initiate the traceability escalation path defined in the plan and log a corr…" at bounding box center [234, 152] width 0 height 5
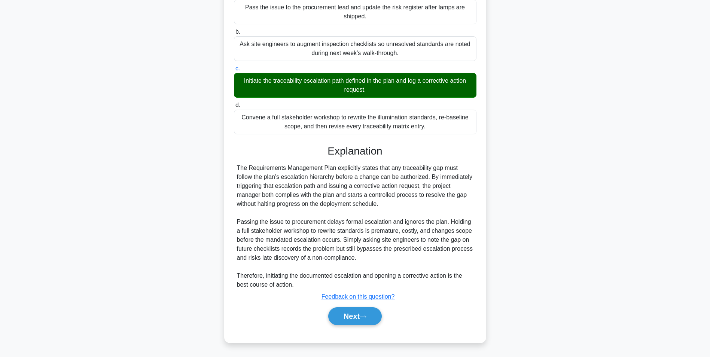
scroll to position [132, 0]
click at [348, 313] on button "Next" at bounding box center [354, 316] width 53 height 18
click at [356, 316] on button "Next" at bounding box center [354, 316] width 53 height 18
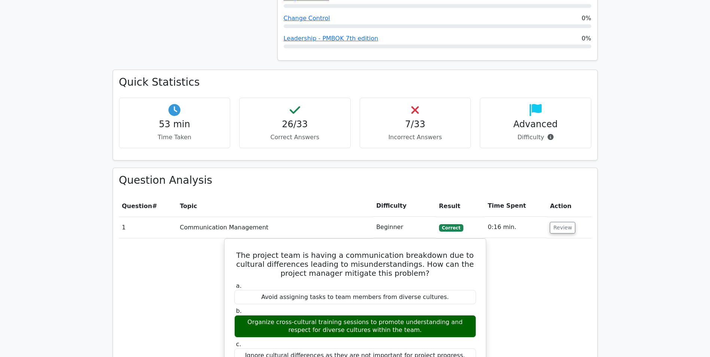
scroll to position [486, 0]
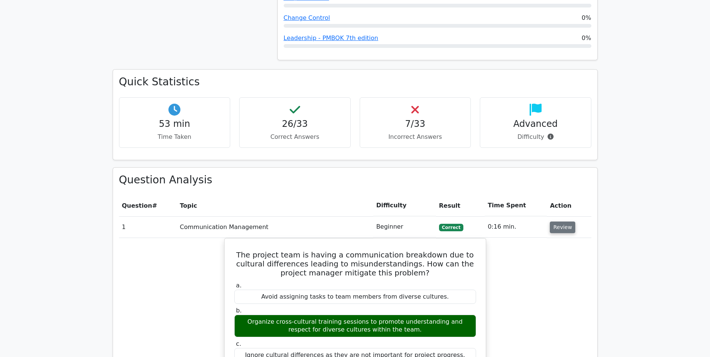
click at [558, 230] on button "Review" at bounding box center [561, 227] width 25 height 12
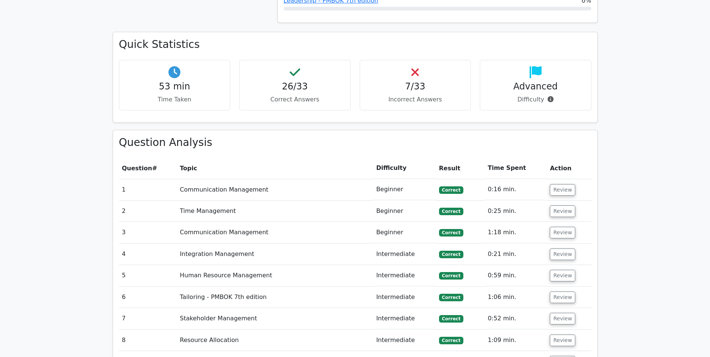
scroll to position [337, 0]
